Goal: Task Accomplishment & Management: Complete application form

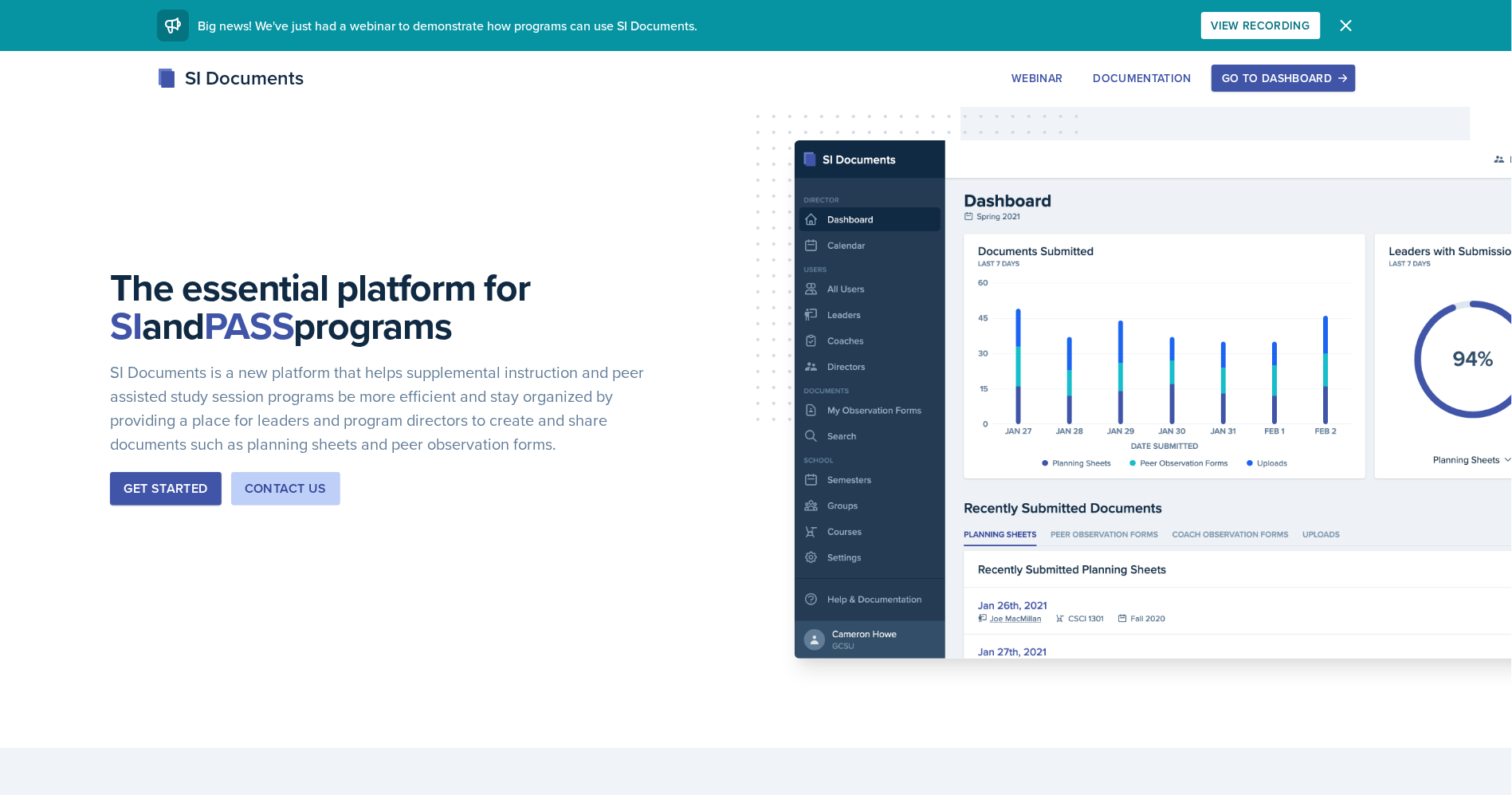
click at [1276, 81] on div "Go to Dashboard" at bounding box center [1283, 78] width 123 height 13
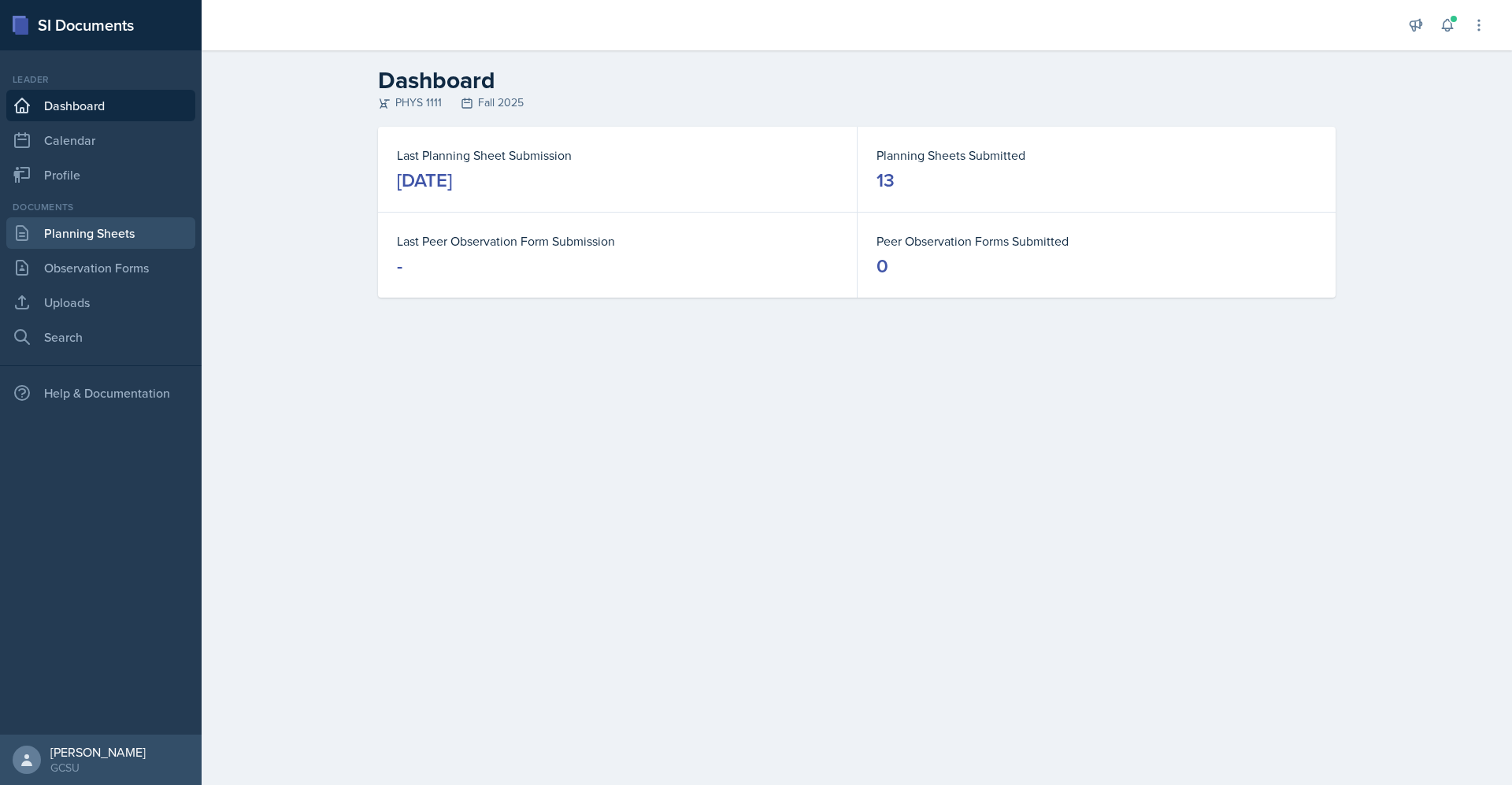
click at [114, 231] on link "Planning Sheets" at bounding box center [100, 233] width 189 height 31
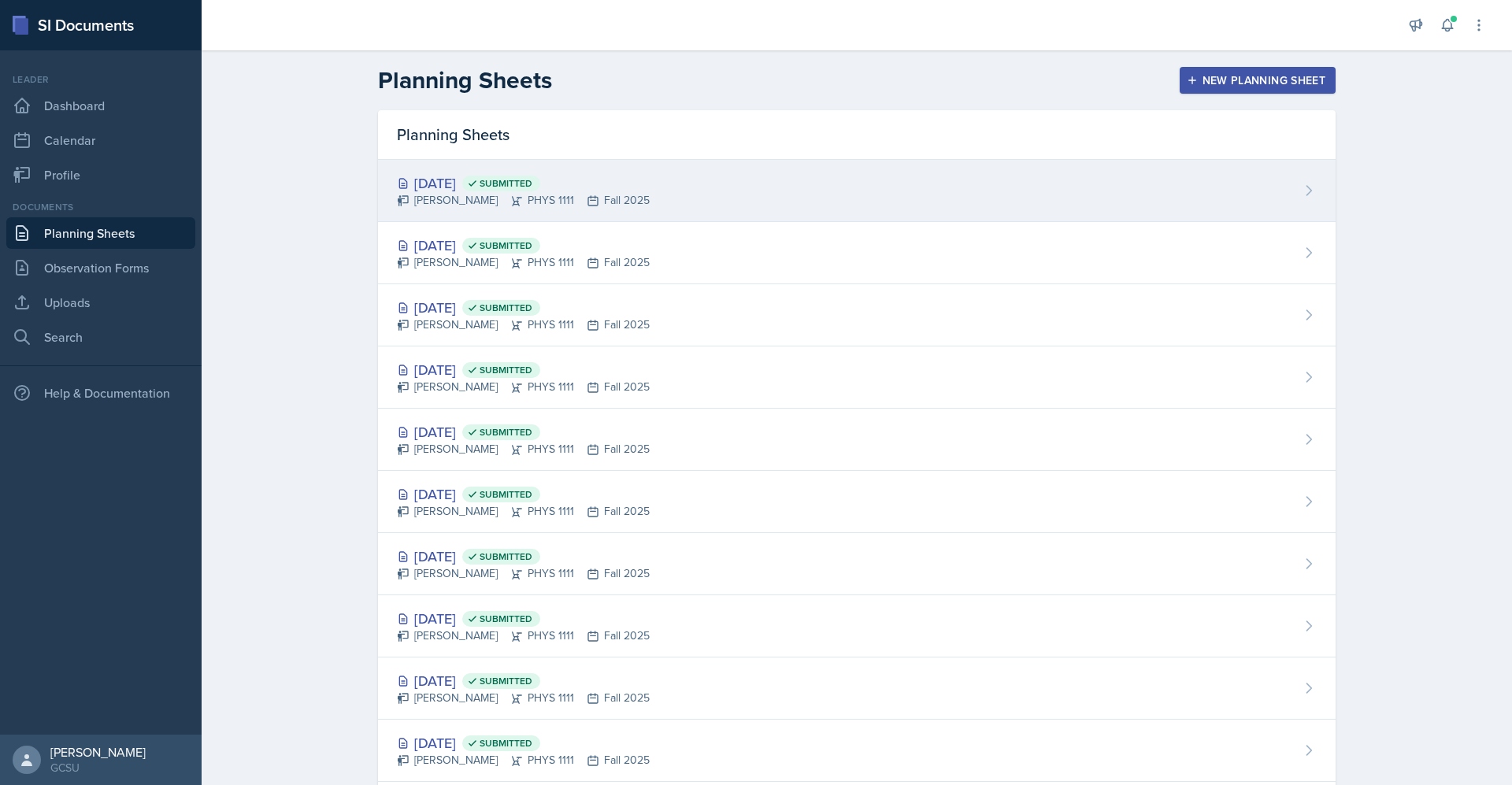
click at [633, 179] on div "[DATE] Submitted" at bounding box center [523, 183] width 253 height 21
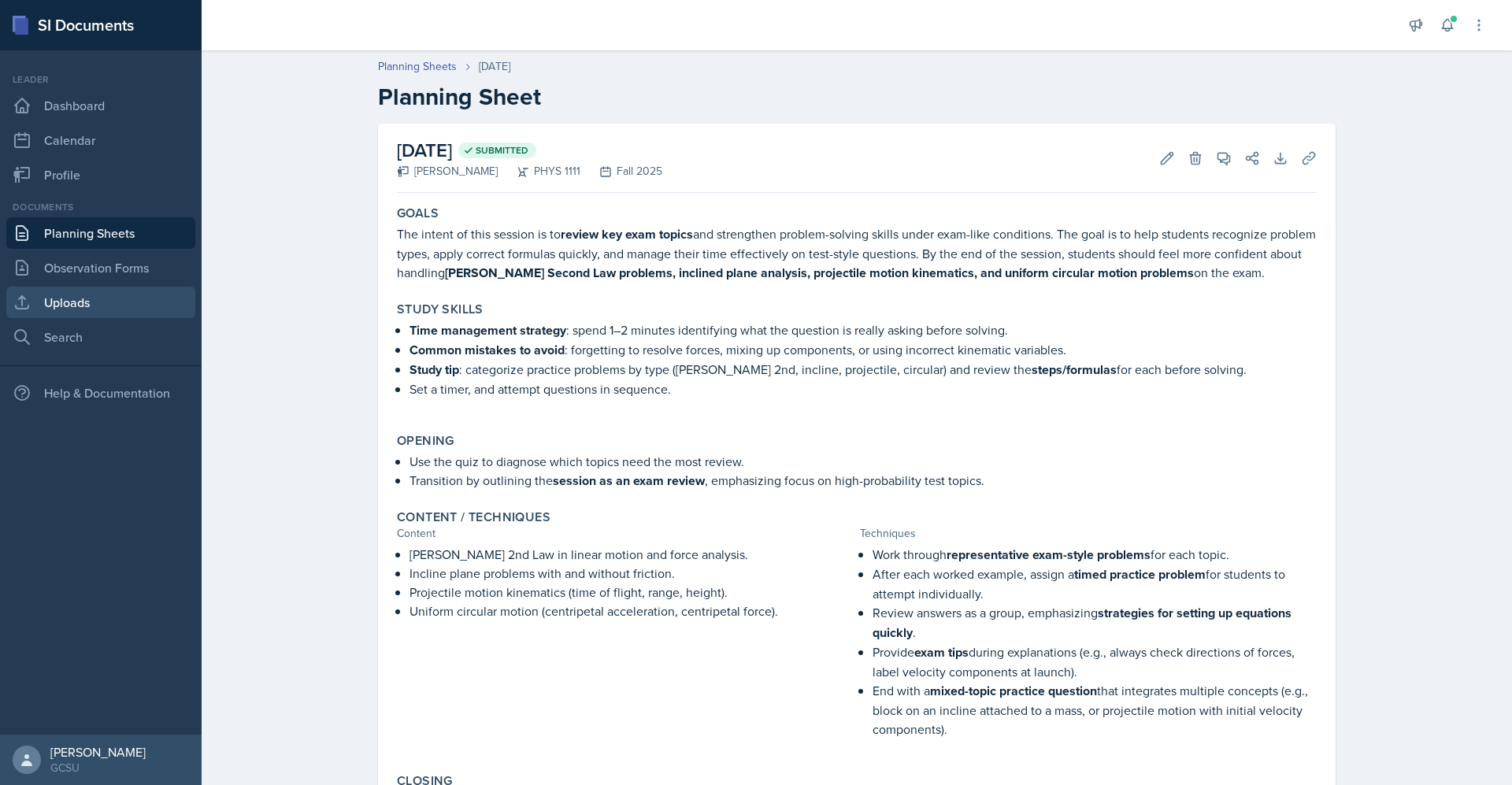
click at [68, 301] on link "Uploads" at bounding box center [100, 302] width 189 height 31
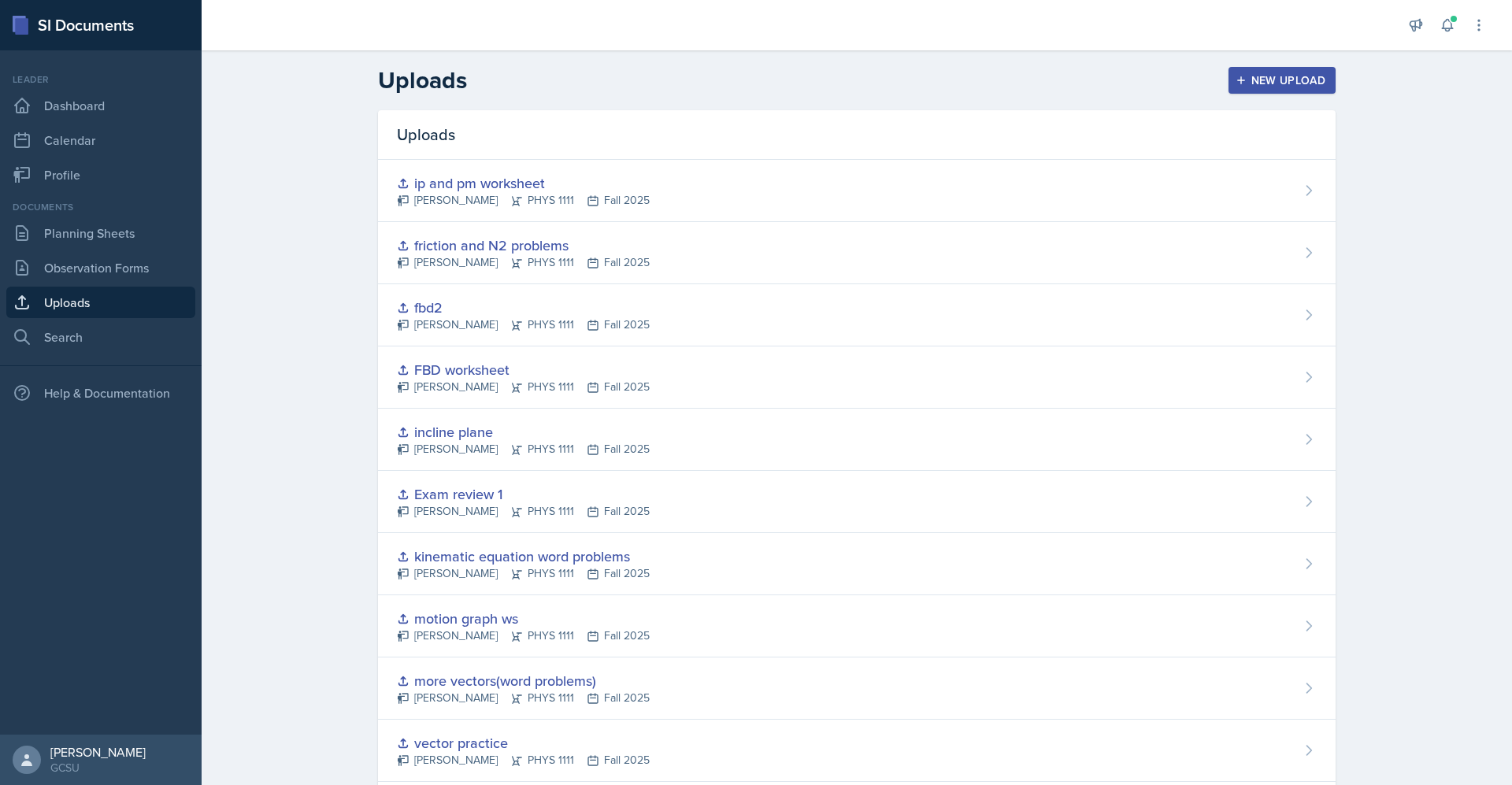
click at [1272, 91] on button "New Upload" at bounding box center [1282, 80] width 107 height 27
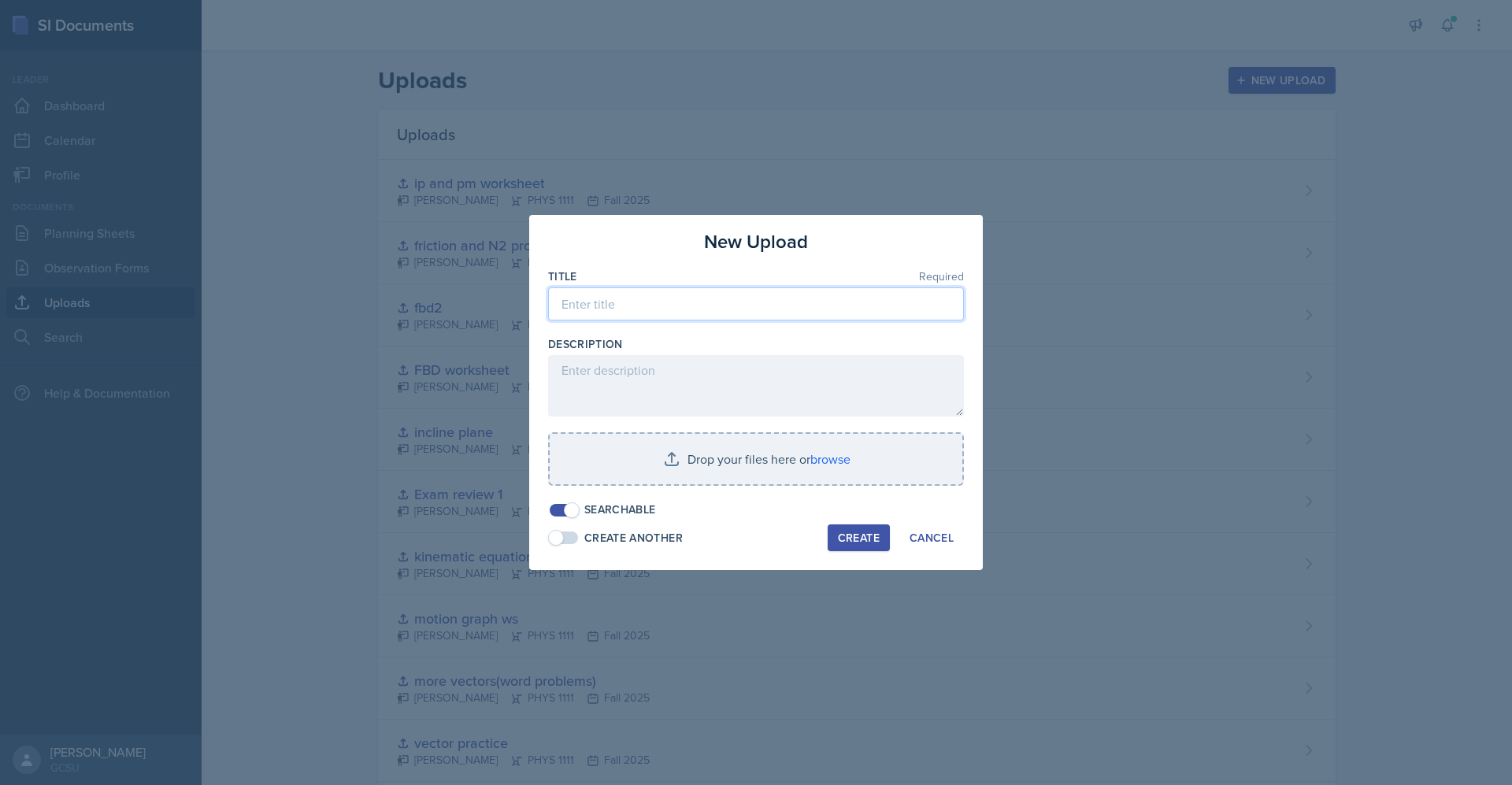
click at [712, 311] on input at bounding box center [756, 304] width 415 height 33
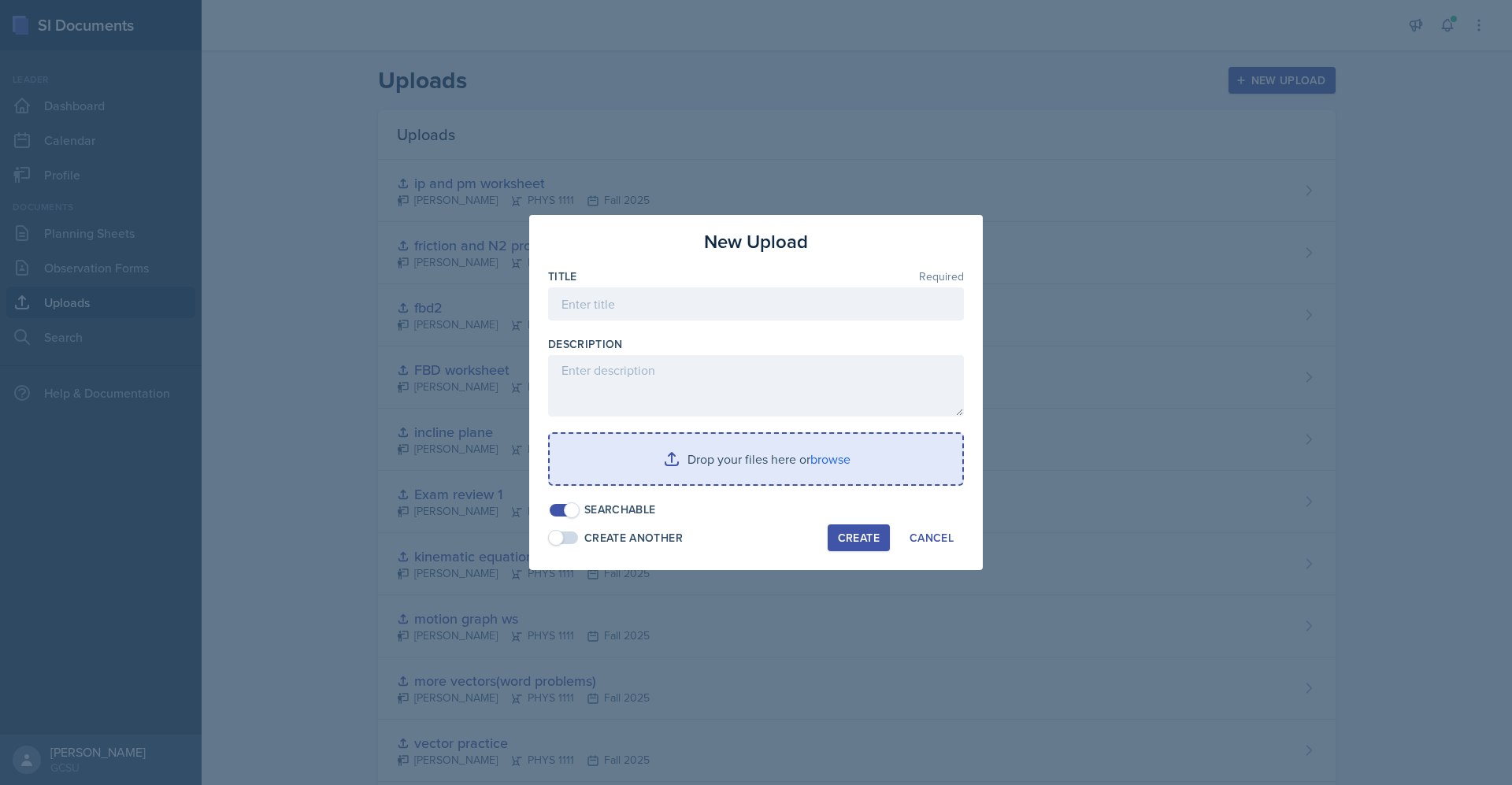
click at [808, 454] on input "file" at bounding box center [756, 459] width 413 height 51
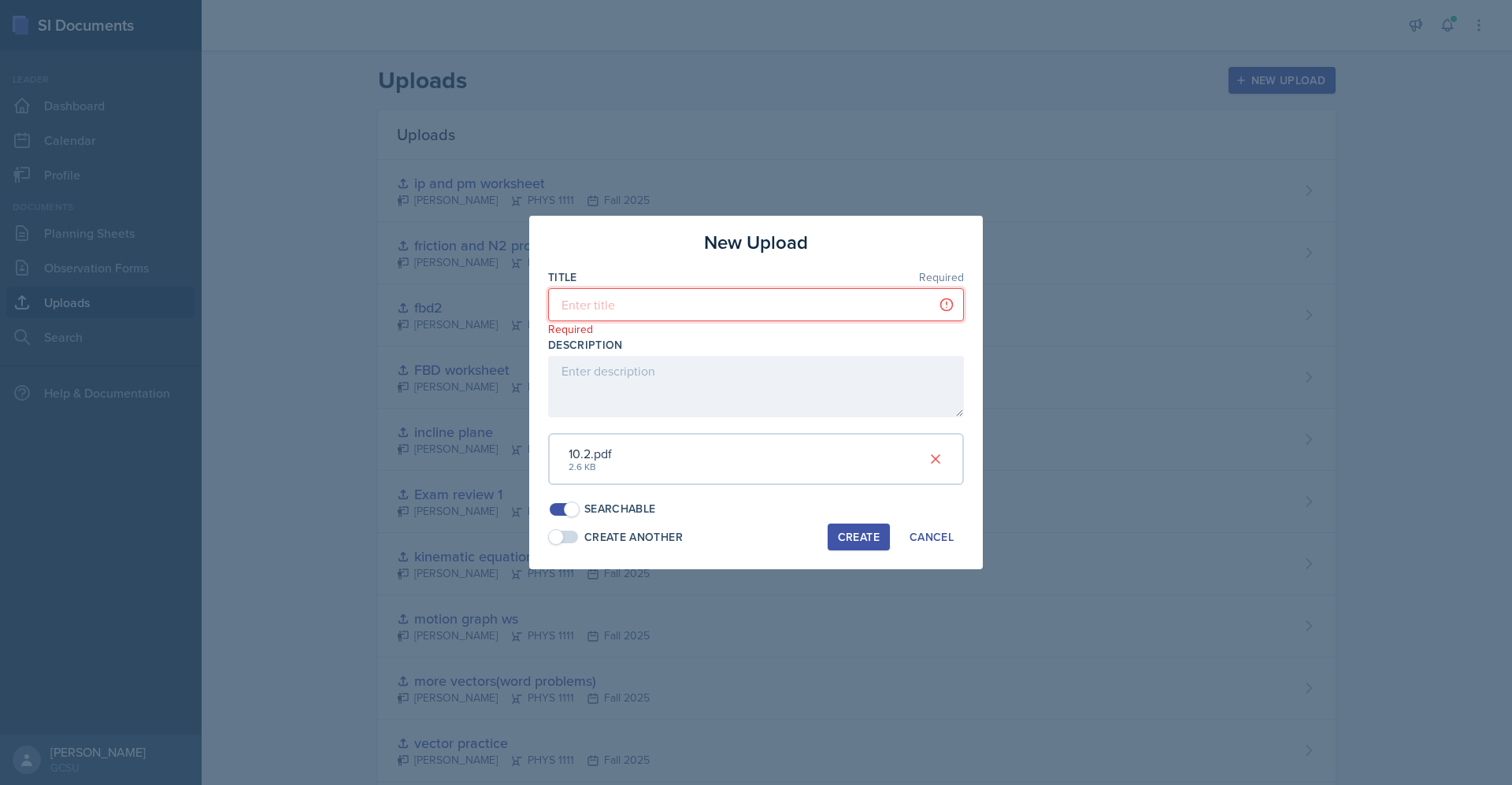
click at [742, 294] on input at bounding box center [756, 305] width 415 height 33
type input "more IP, PM and circular"
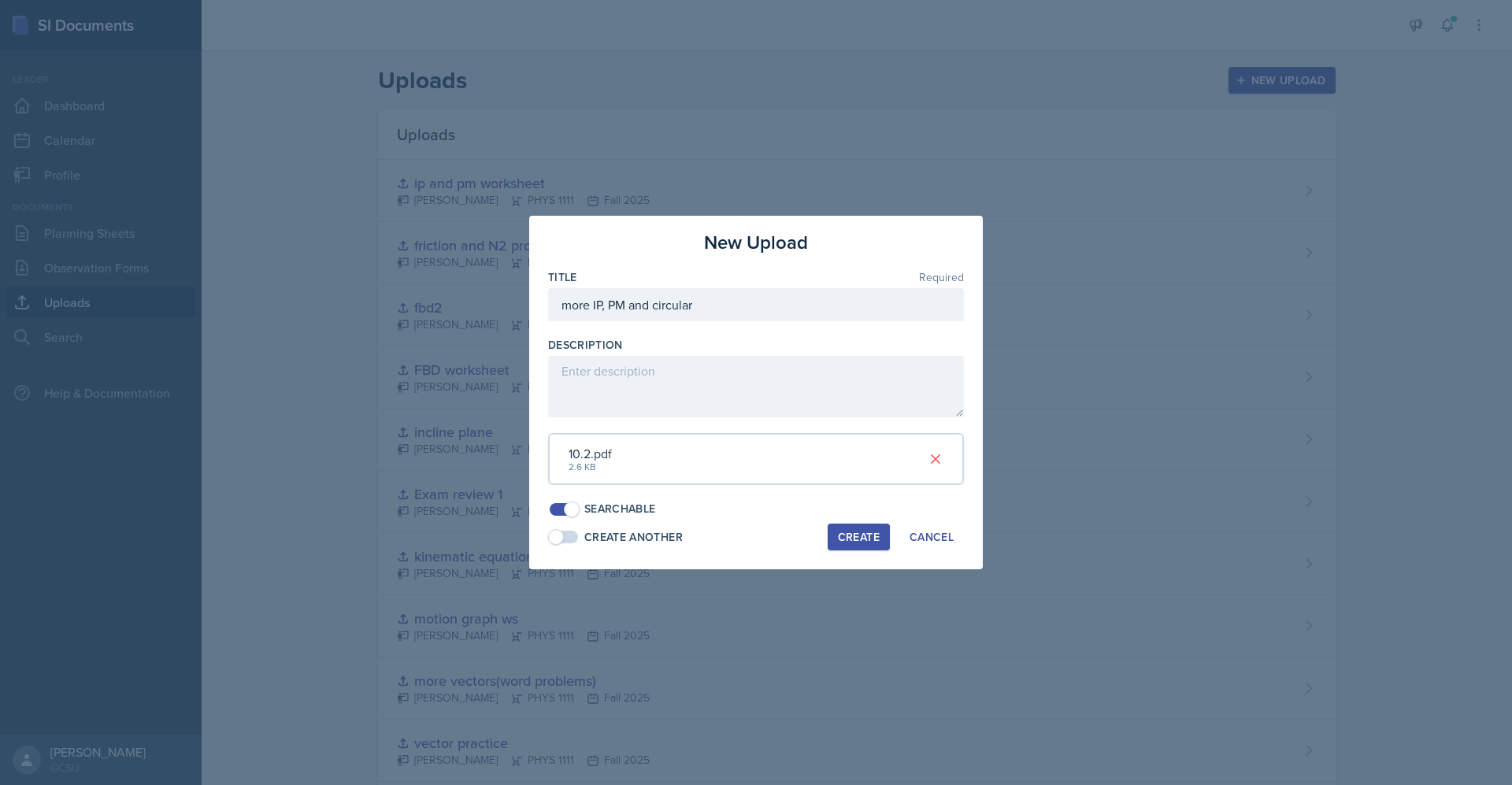
click at [860, 530] on div "Create" at bounding box center [858, 536] width 41 height 13
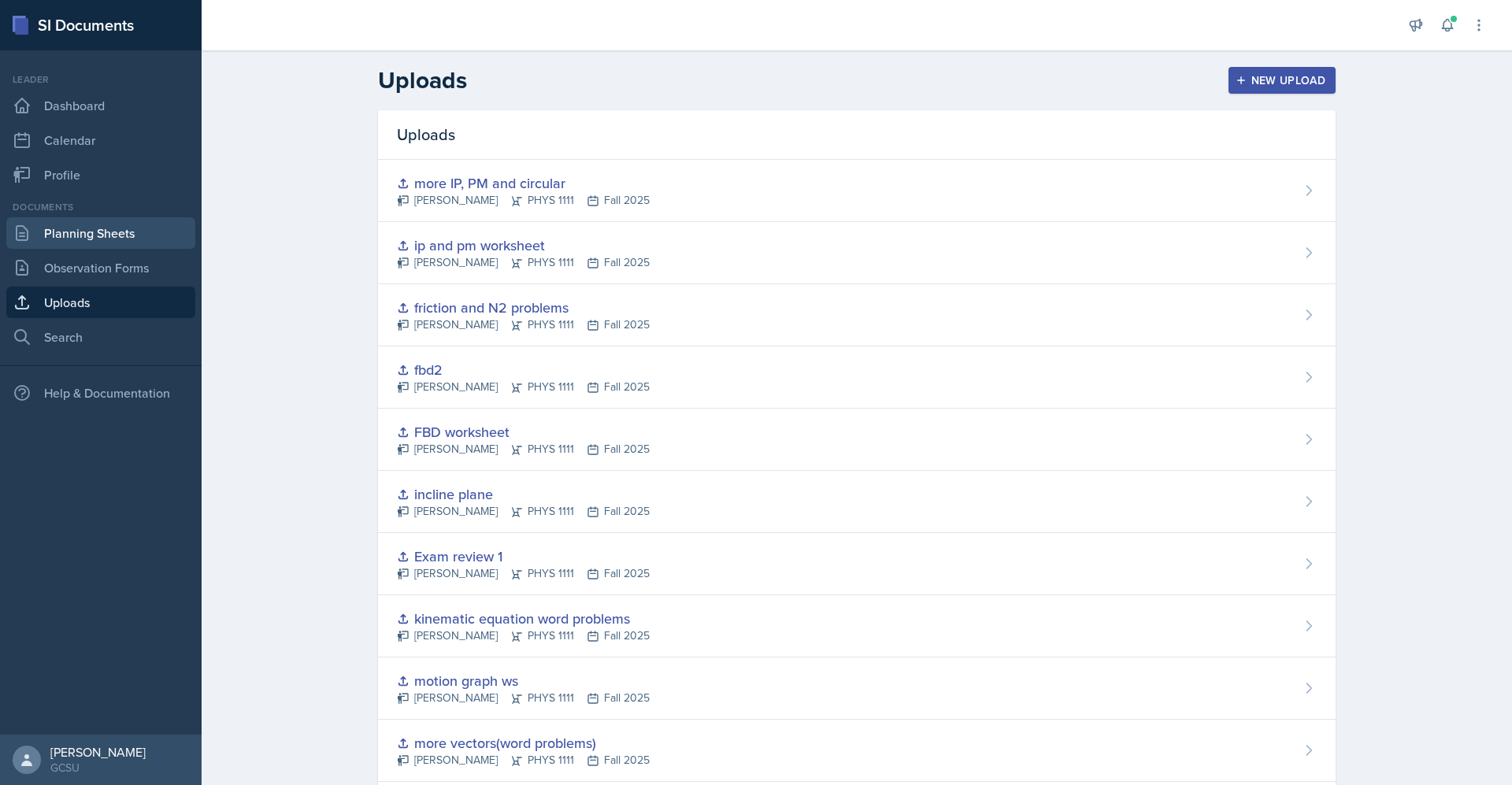
click at [113, 228] on link "Planning Sheets" at bounding box center [100, 233] width 189 height 31
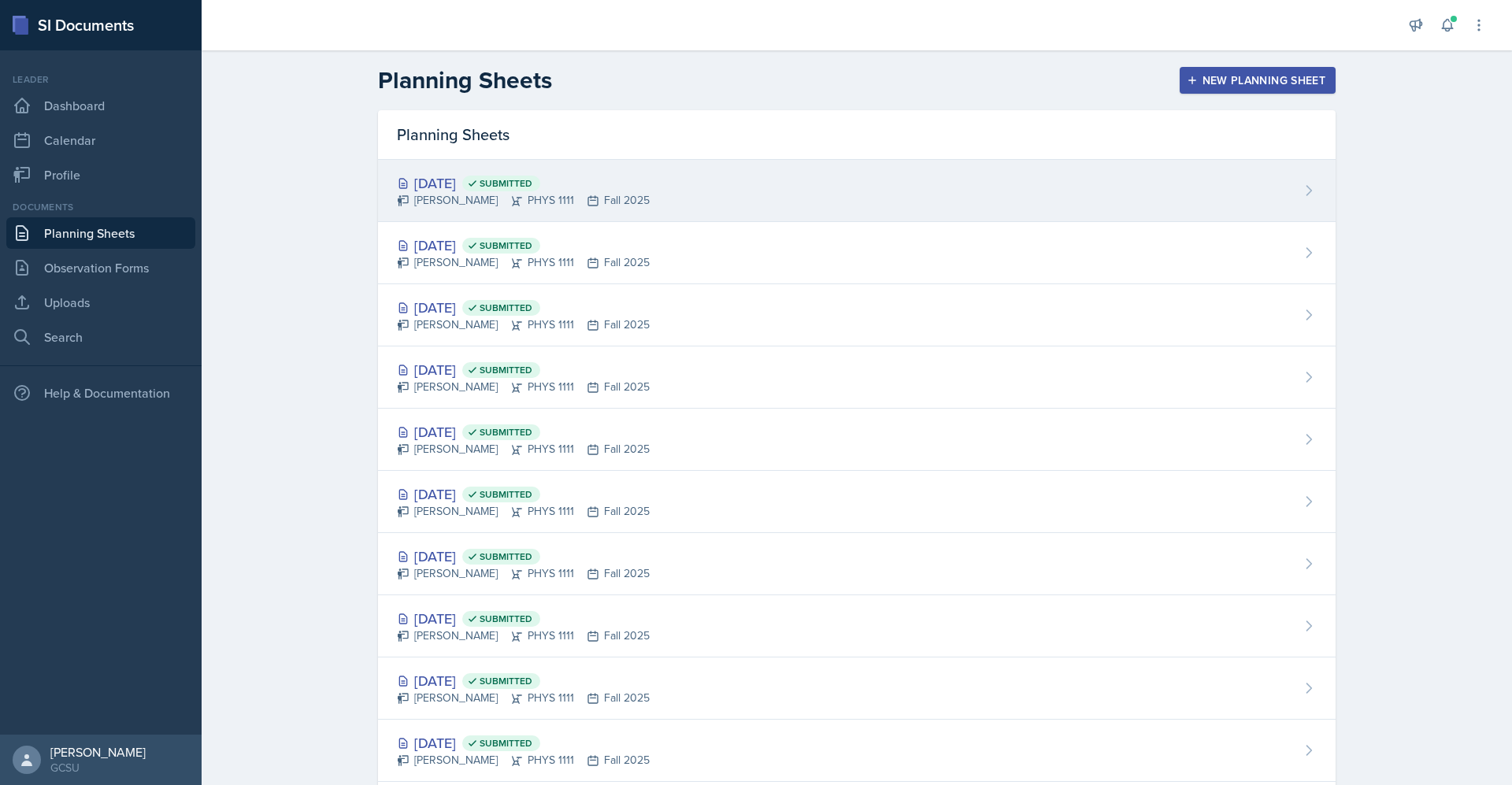
click at [445, 170] on div "[DATE] Submitted [PERSON_NAME] PHYS 1111 Fall 2025" at bounding box center [857, 191] width 958 height 63
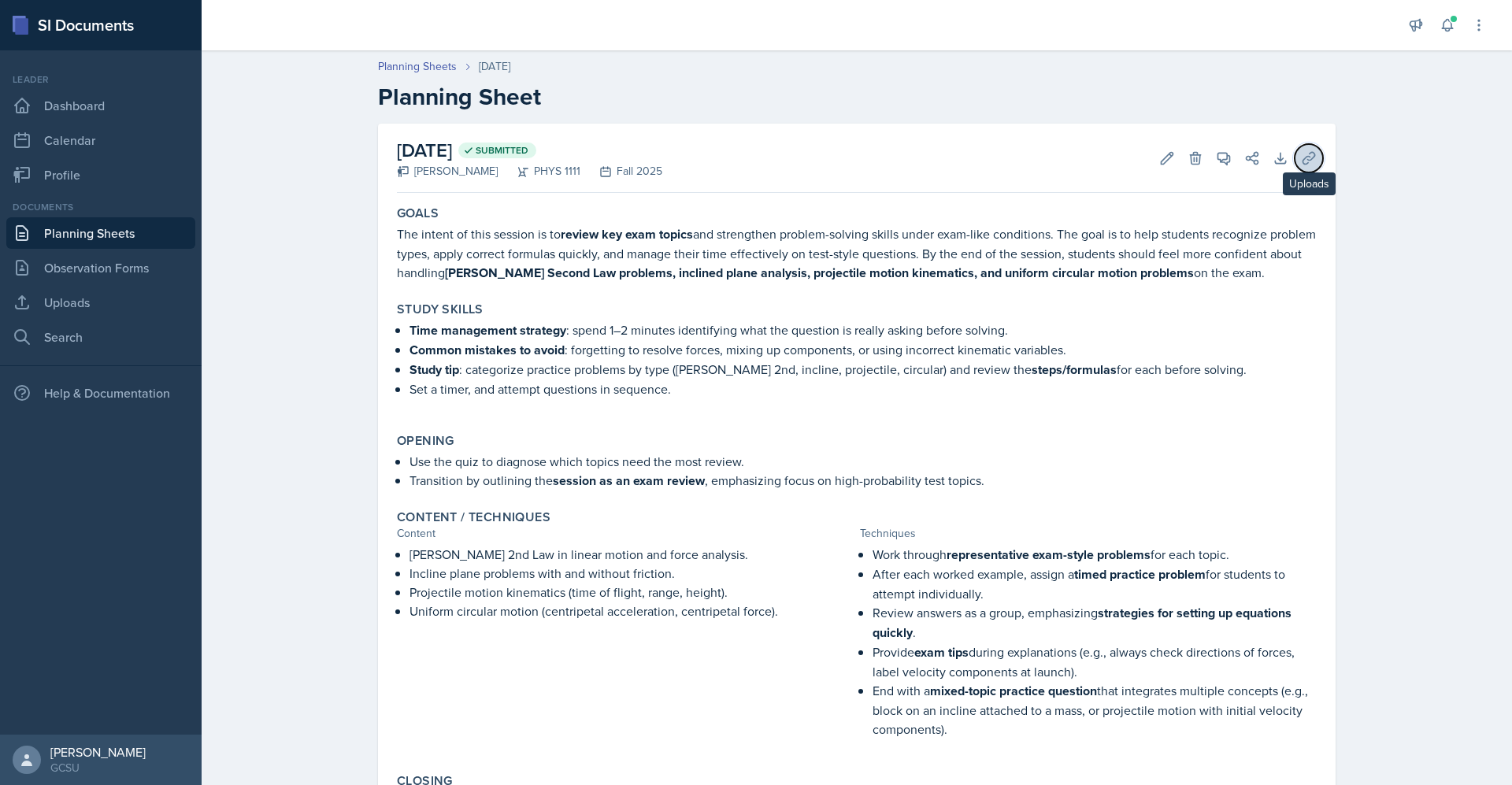
click at [1306, 151] on icon at bounding box center [1308, 158] width 16 height 16
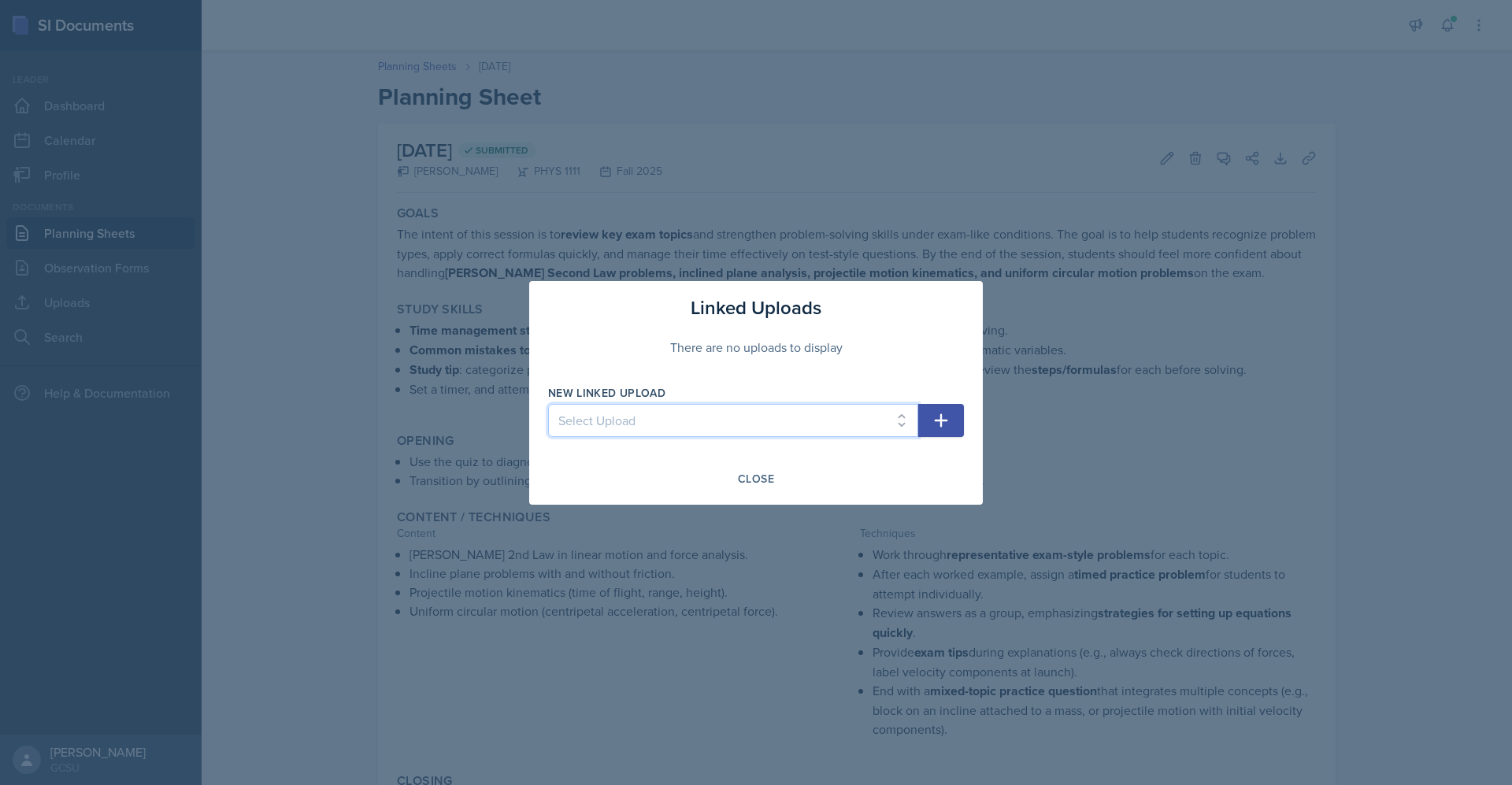
click at [811, 424] on select "Select Upload Algebra Review vector practice more vectors(word problems) motion…" at bounding box center [733, 420] width 370 height 33
select select "a93e9a4b-cf30-48a1-b32f-b4bebc58539e"
click at [548, 403] on select "Select Upload Algebra Review vector practice more vectors(word problems) motion…" at bounding box center [733, 420] width 370 height 33
click at [934, 425] on icon "button" at bounding box center [941, 420] width 19 height 19
select select
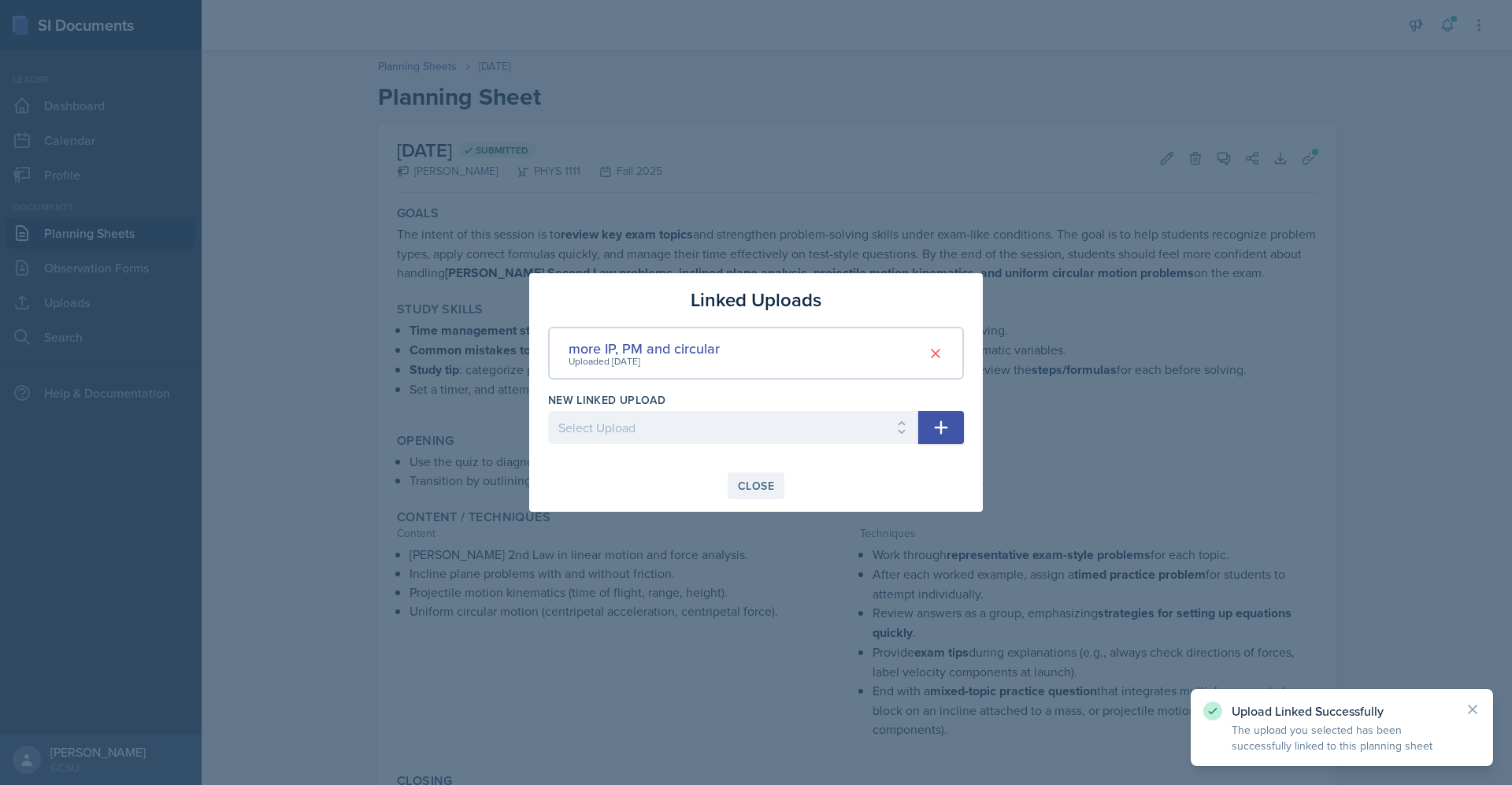
click at [765, 486] on div "Close" at bounding box center [756, 486] width 36 height 13
